Goal: Task Accomplishment & Management: Complete application form

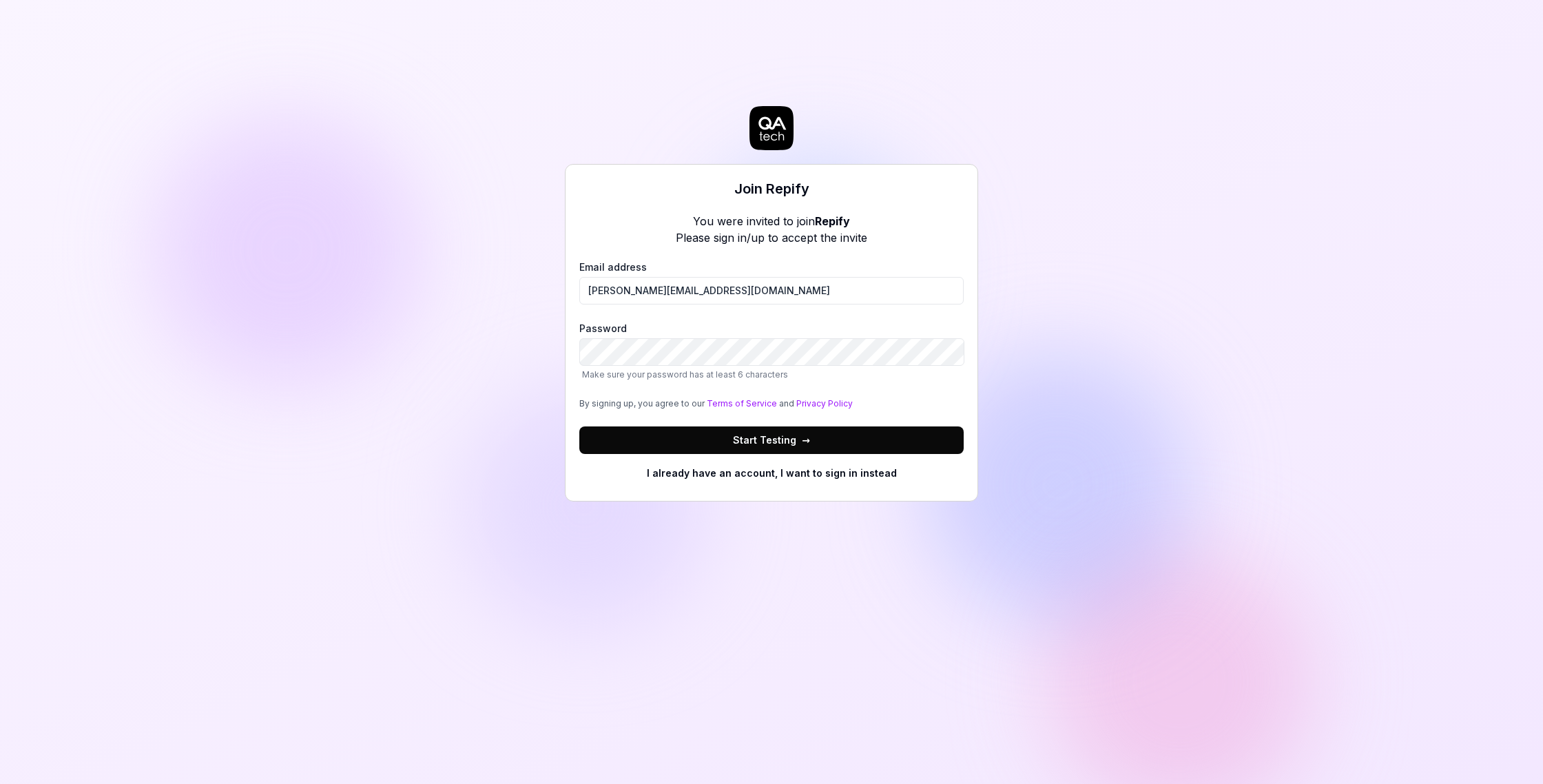
click at [857, 435] on button "Start Testing →" at bounding box center [771, 440] width 384 height 28
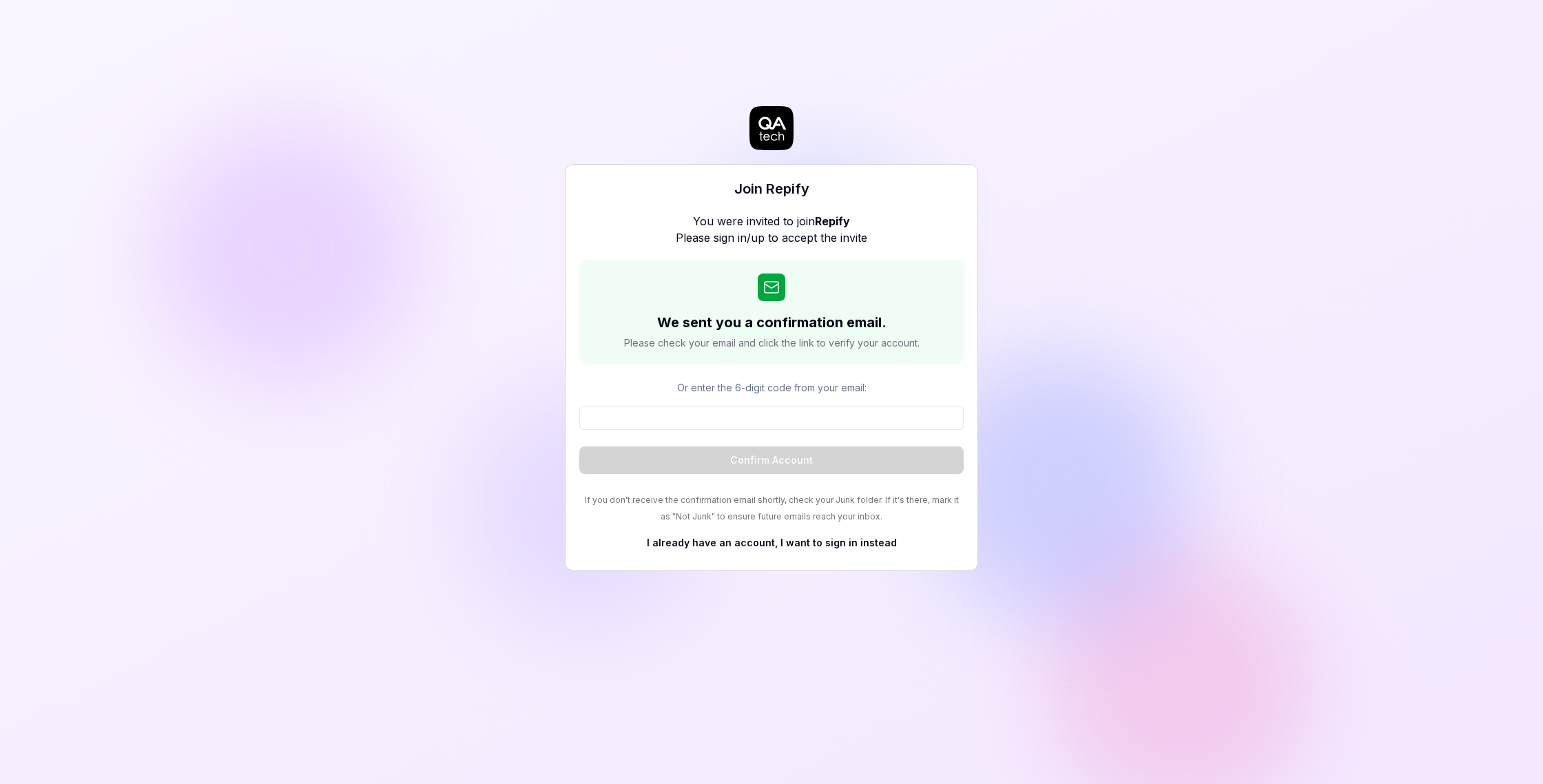
click at [862, 408] on input at bounding box center [771, 418] width 384 height 24
paste input "909581"
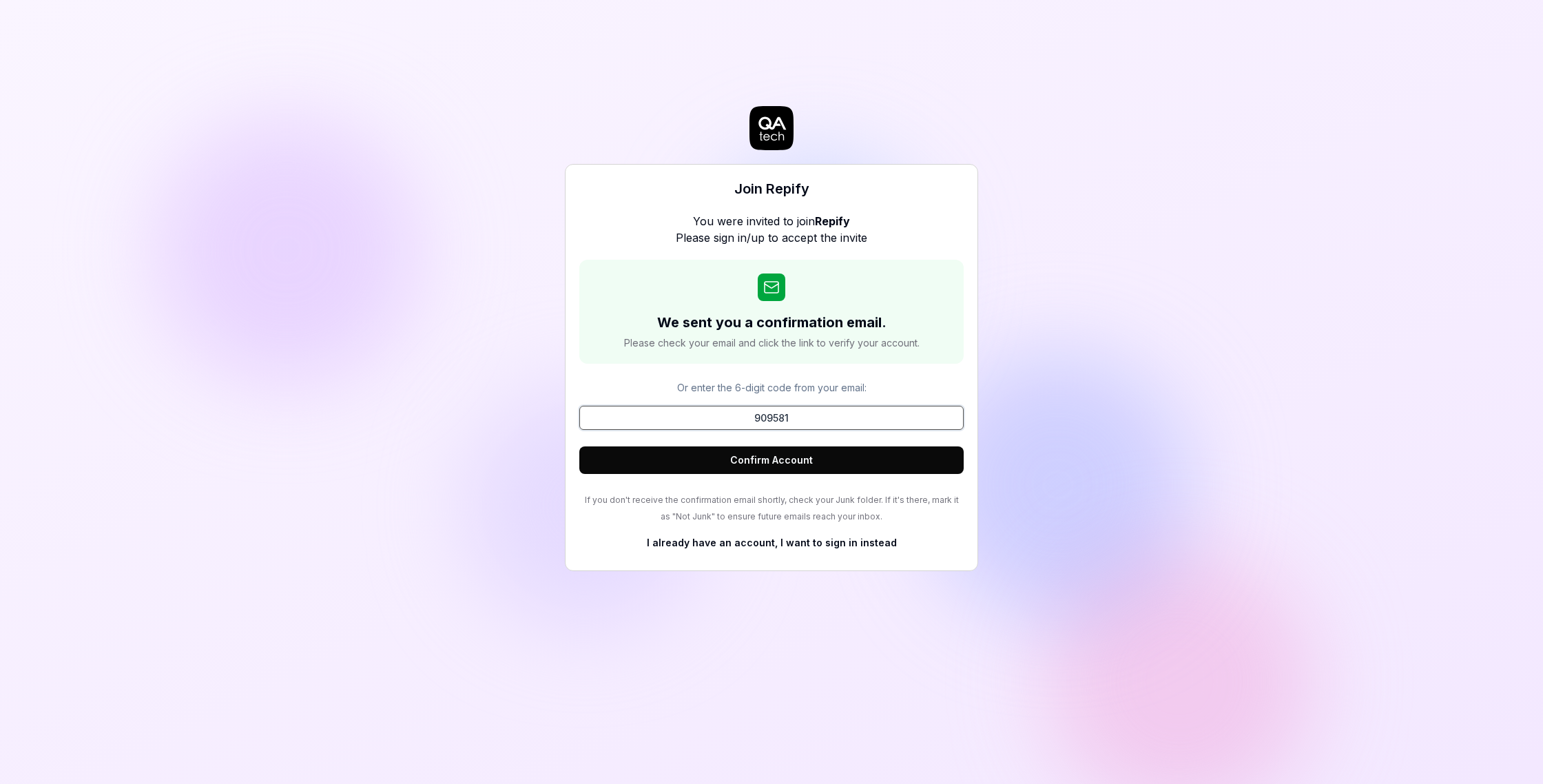
type input "909581"
click at [757, 448] on button "Confirm Account" at bounding box center [771, 460] width 384 height 28
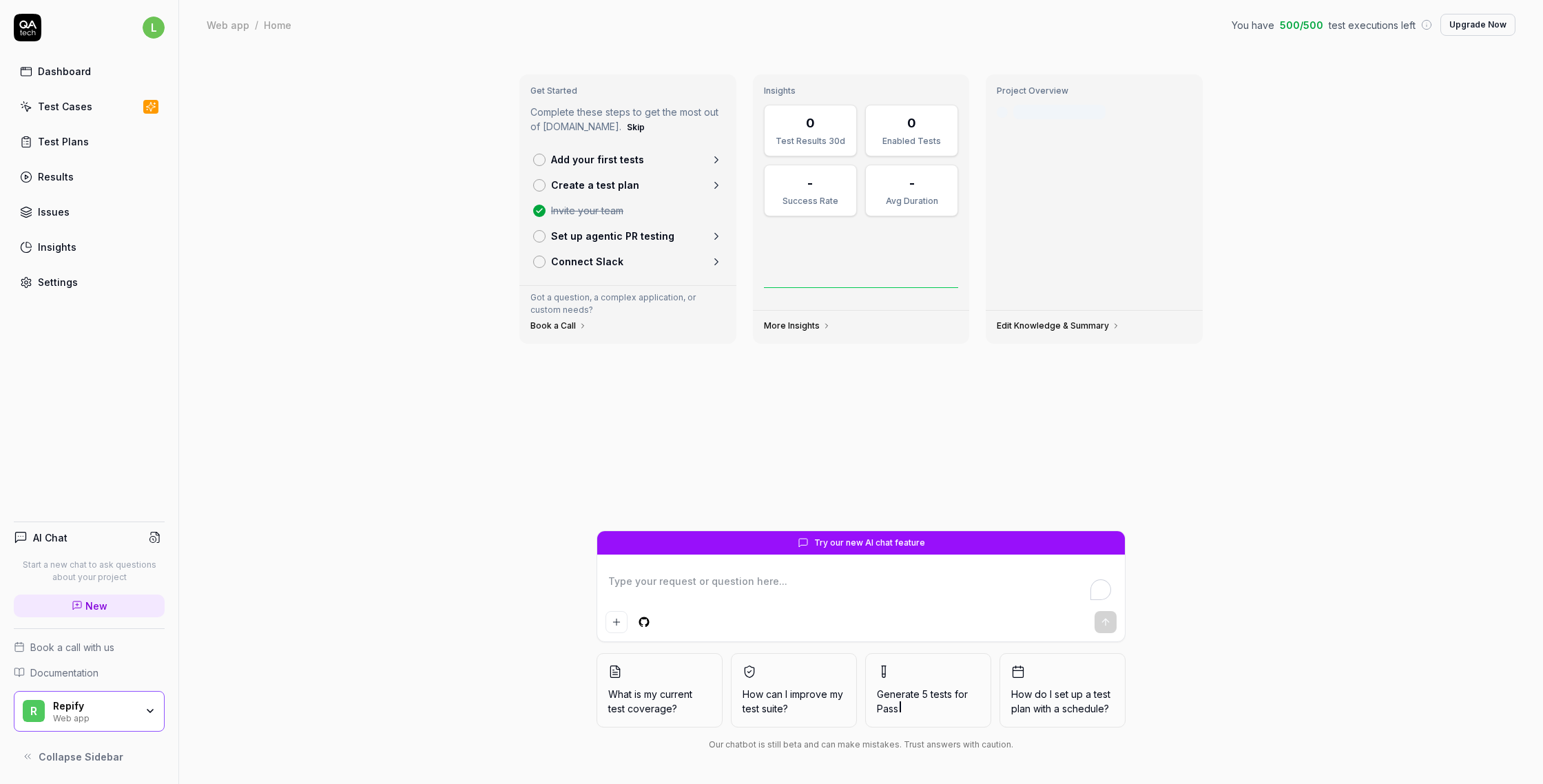
type textarea "*"
